Goal: Task Accomplishment & Management: Use online tool/utility

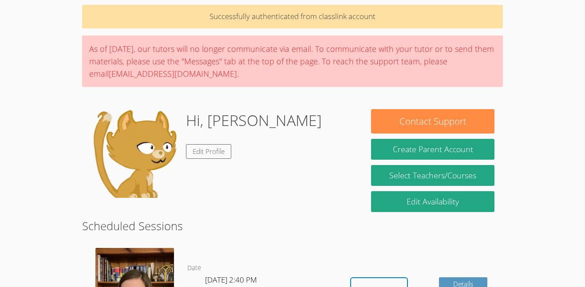
click at [321, 126] on div "Hi, YURIKO Edit Profile" at bounding box center [222, 153] width 264 height 89
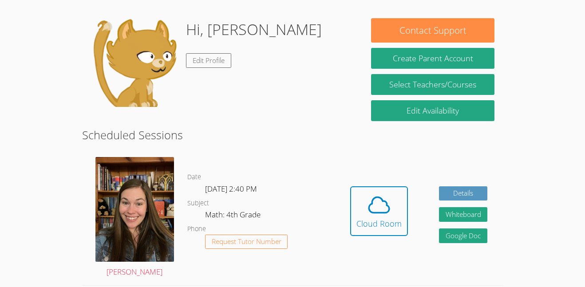
scroll to position [211, 0]
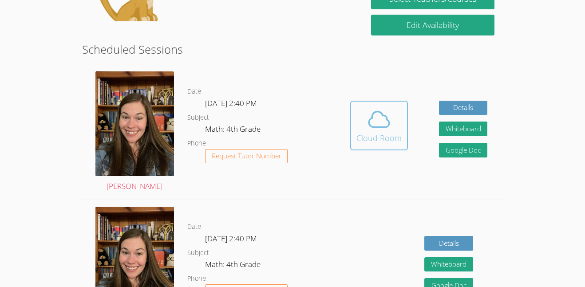
click at [385, 123] on icon at bounding box center [379, 119] width 25 height 25
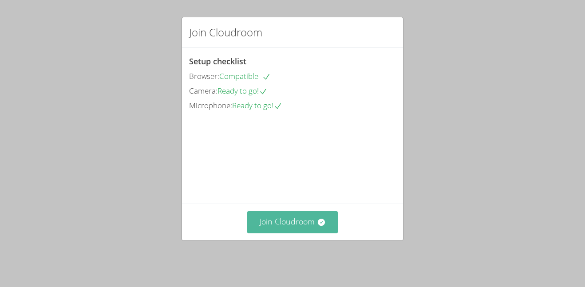
click at [316, 229] on button "Join Cloudroom" at bounding box center [292, 222] width 91 height 22
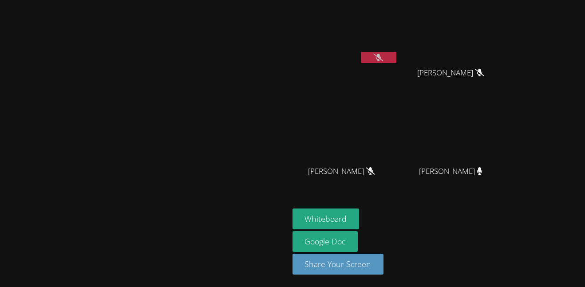
click at [383, 57] on icon at bounding box center [378, 58] width 9 height 8
click at [0, 233] on main "[PERSON_NAME]" at bounding box center [144, 143] width 289 height 287
click at [397, 52] on button at bounding box center [379, 57] width 36 height 11
click at [360, 214] on button "Whiteboard" at bounding box center [326, 219] width 67 height 21
click at [383, 61] on icon at bounding box center [378, 58] width 9 height 8
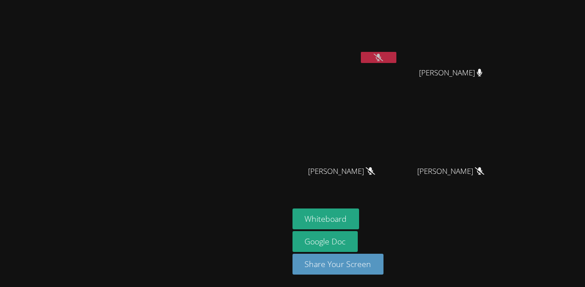
click at [397, 52] on button at bounding box center [379, 57] width 36 height 11
click at [397, 61] on button at bounding box center [379, 57] width 36 height 11
click at [383, 58] on icon at bounding box center [378, 58] width 9 height 8
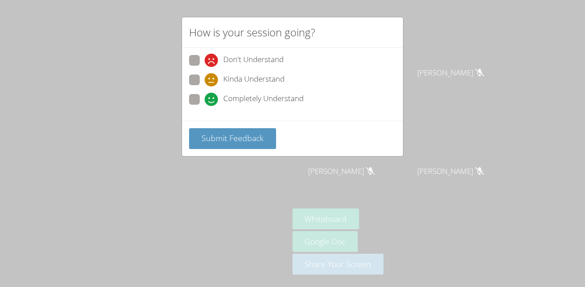
click at [225, 61] on span "Don't Understand" at bounding box center [253, 60] width 60 height 13
click at [212, 61] on input "Don't Understand" at bounding box center [209, 59] width 8 height 8
radio input "true"
click at [238, 86] on span "Kinda Understand" at bounding box center [253, 79] width 61 height 13
click at [212, 82] on input "Kinda Understand" at bounding box center [209, 79] width 8 height 8
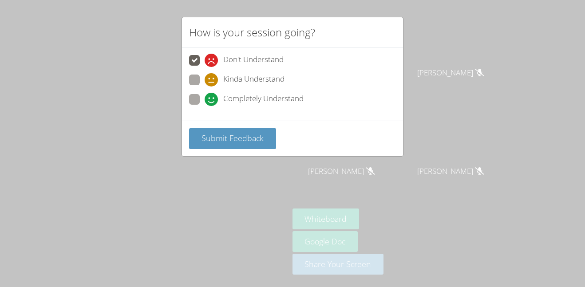
radio input "true"
click at [245, 143] on span "Submit Feedback" at bounding box center [233, 138] width 62 height 11
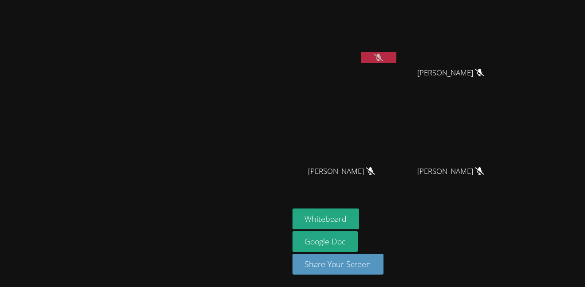
click at [397, 57] on button at bounding box center [379, 57] width 36 height 11
